Goal: Task Accomplishment & Management: Complete application form

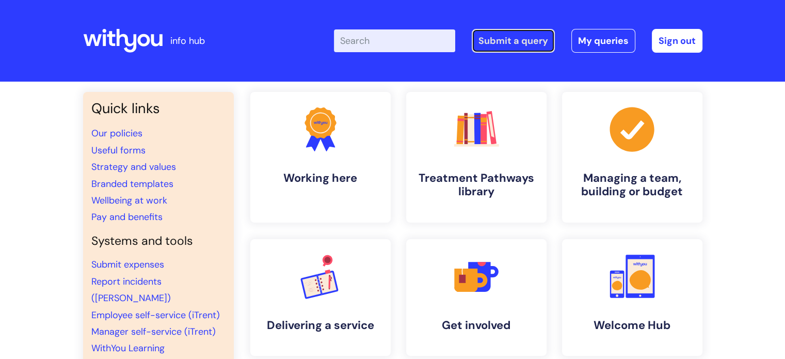
click at [518, 35] on link "Submit a query" at bounding box center [513, 41] width 83 height 24
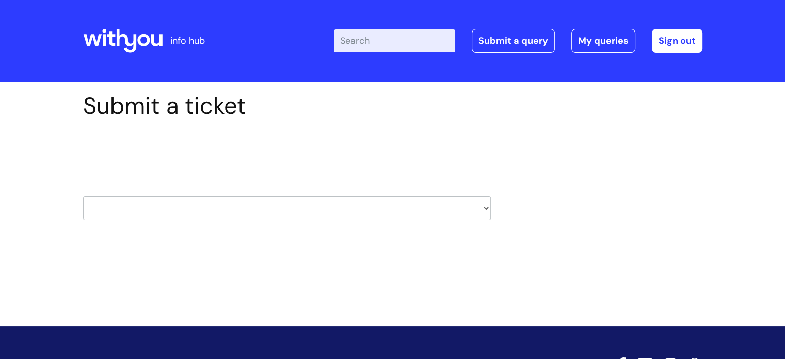
click at [279, 212] on select "HR / People IT and Support Clinical Drug Alerts Finance Accounts Data Support T…" at bounding box center [287, 208] width 408 height 24
select select "payroll"
click at [83, 196] on select "HR / People IT and Support Clinical Drug Alerts Finance Accounts Data Support T…" at bounding box center [287, 208] width 408 height 24
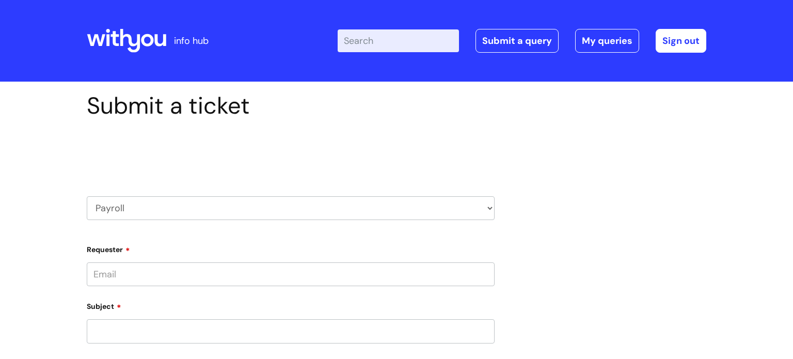
type input "becky.finnegan@wearewithyou.org.uk"
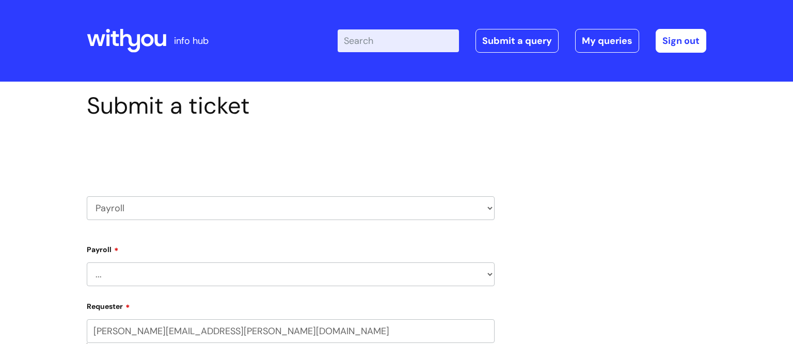
click at [158, 262] on select "... New Hires bank details/starter checklist forms Payroll queries Receiving in…" at bounding box center [291, 274] width 408 height 24
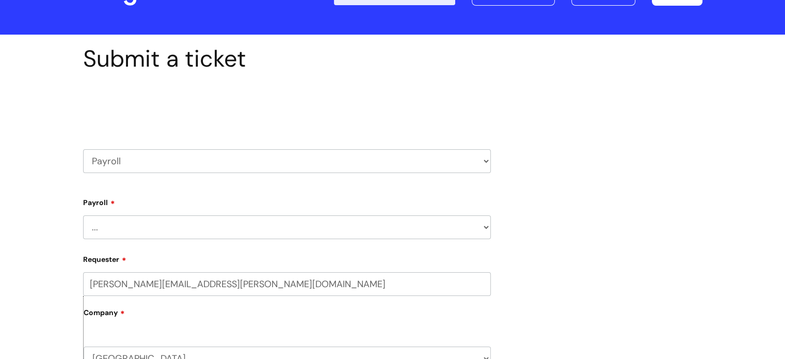
scroll to position [47, 0]
select select "Payroll queries"
click at [83, 215] on select "... New Hires bank details/starter checklist forms Payroll queries Receiving in…" at bounding box center [287, 227] width 408 height 24
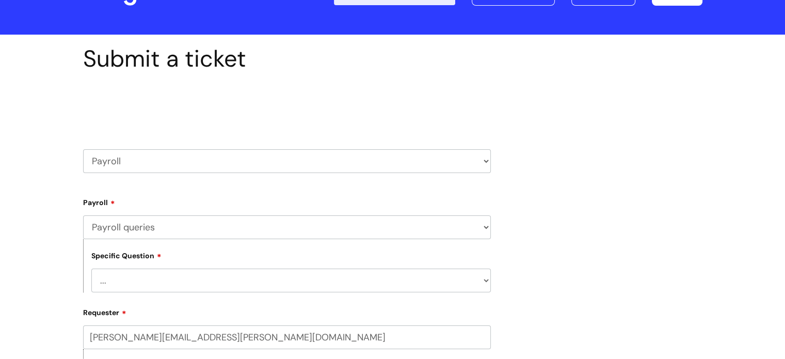
click at [158, 283] on select "... Changes queries Timesheet queries Salary and absence queries" at bounding box center [290, 280] width 399 height 24
select select "Changes queries"
click at [91, 268] on select "... Changes queries Timesheet queries Salary and absence queries" at bounding box center [290, 280] width 399 height 24
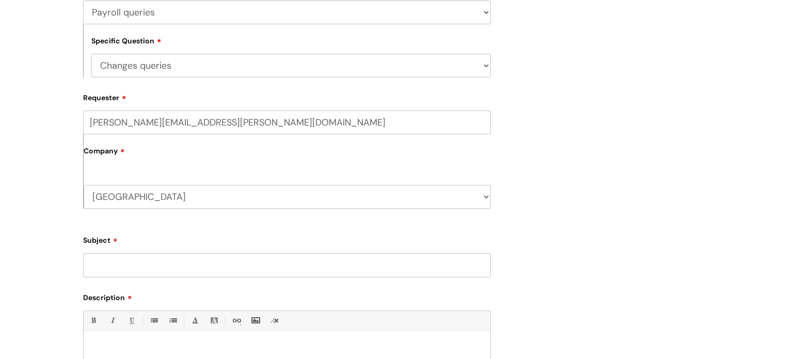
scroll to position [262, 0]
click at [119, 274] on input "Subject" at bounding box center [287, 264] width 408 height 24
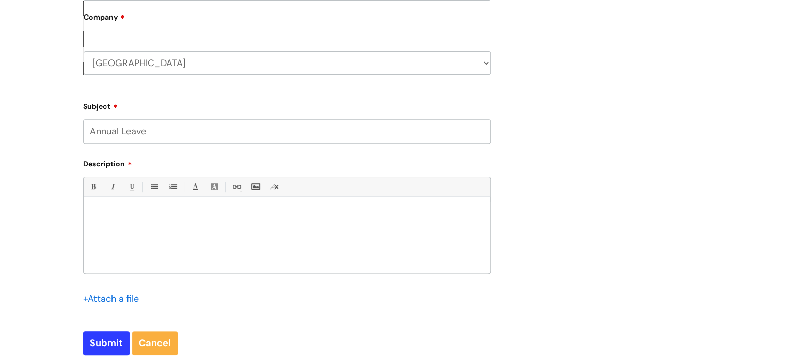
scroll to position [413, 0]
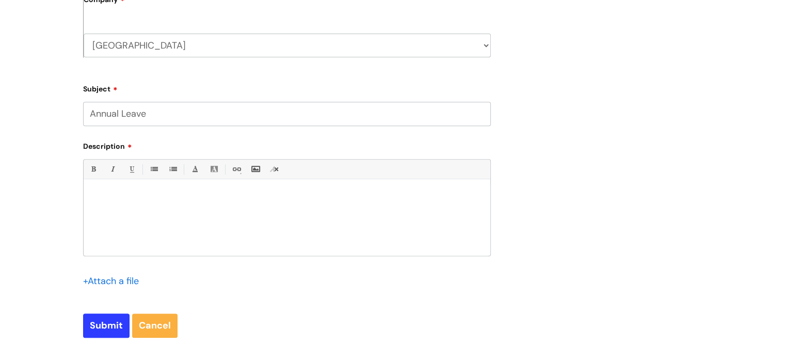
type input "Annual Leave"
click at [114, 187] on div at bounding box center [287, 219] width 407 height 71
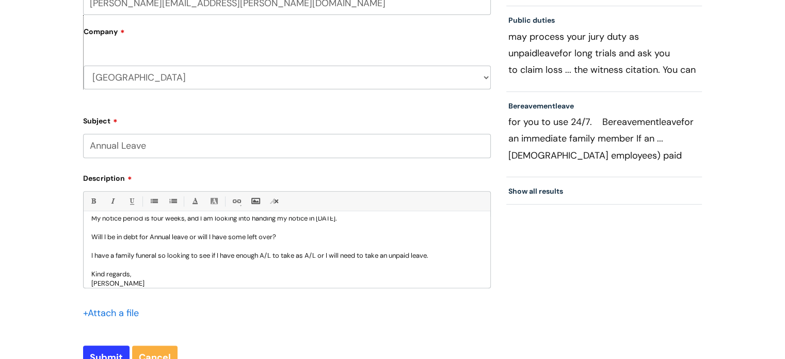
scroll to position [37, 0]
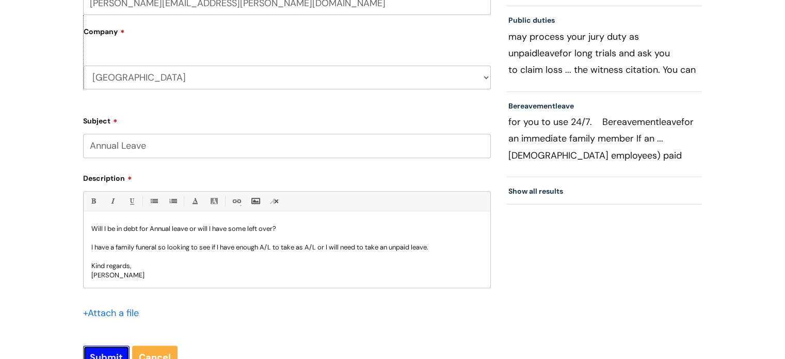
click at [99, 356] on input "Submit" at bounding box center [106, 357] width 46 height 24
type input "Please Wait..."
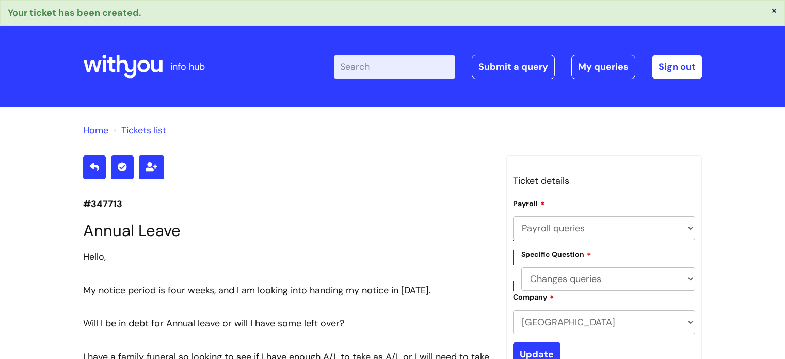
select select "Payroll queries"
select select "Changes queries"
